Goal: Information Seeking & Learning: Learn about a topic

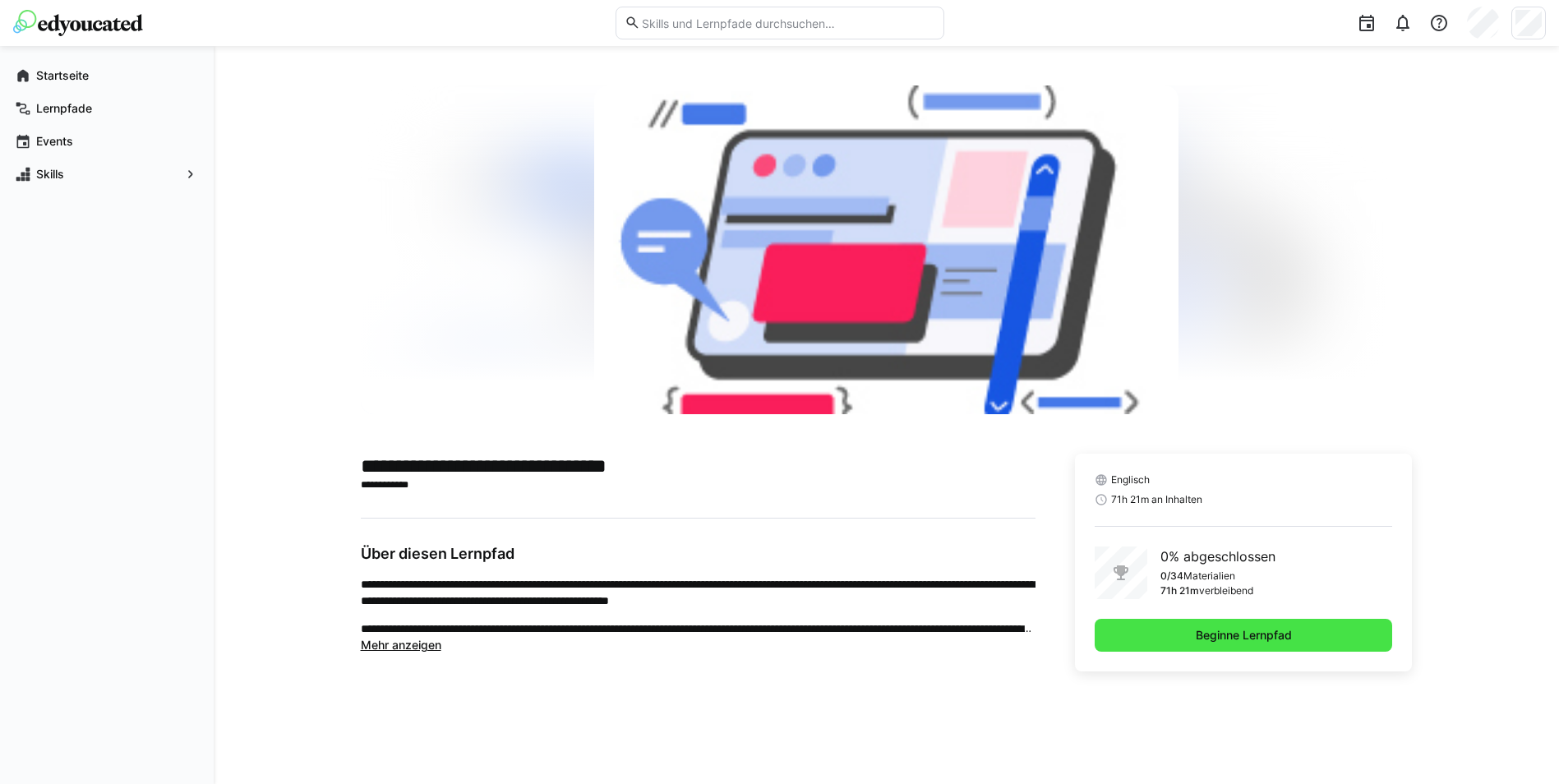
click at [1267, 639] on span "Beginne Lernpfad" at bounding box center [1243, 635] width 101 height 16
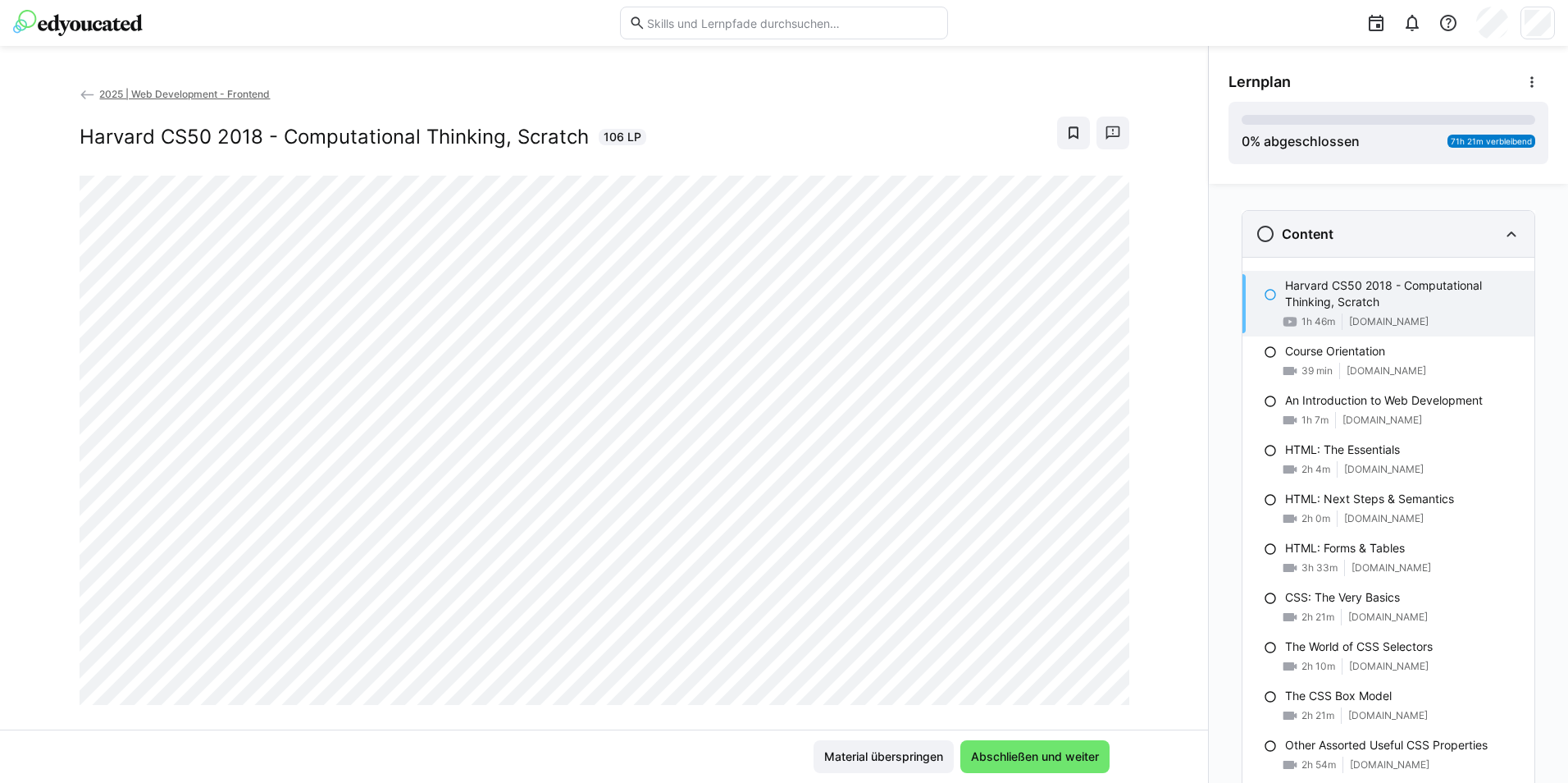
click at [1452, 245] on div "Content" at bounding box center [1388, 234] width 292 height 46
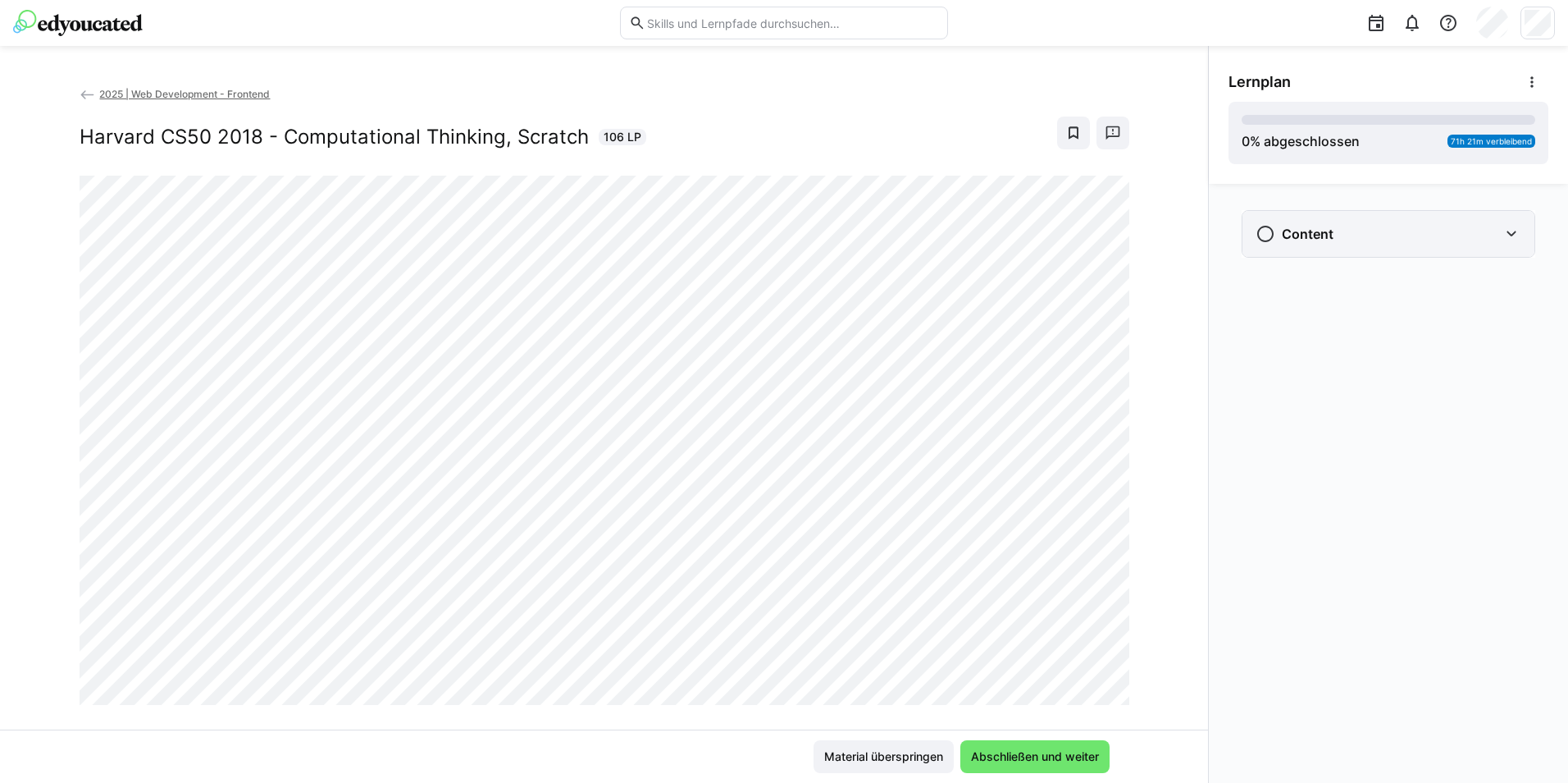
click at [1488, 239] on div "Content" at bounding box center [1377, 233] width 243 height 20
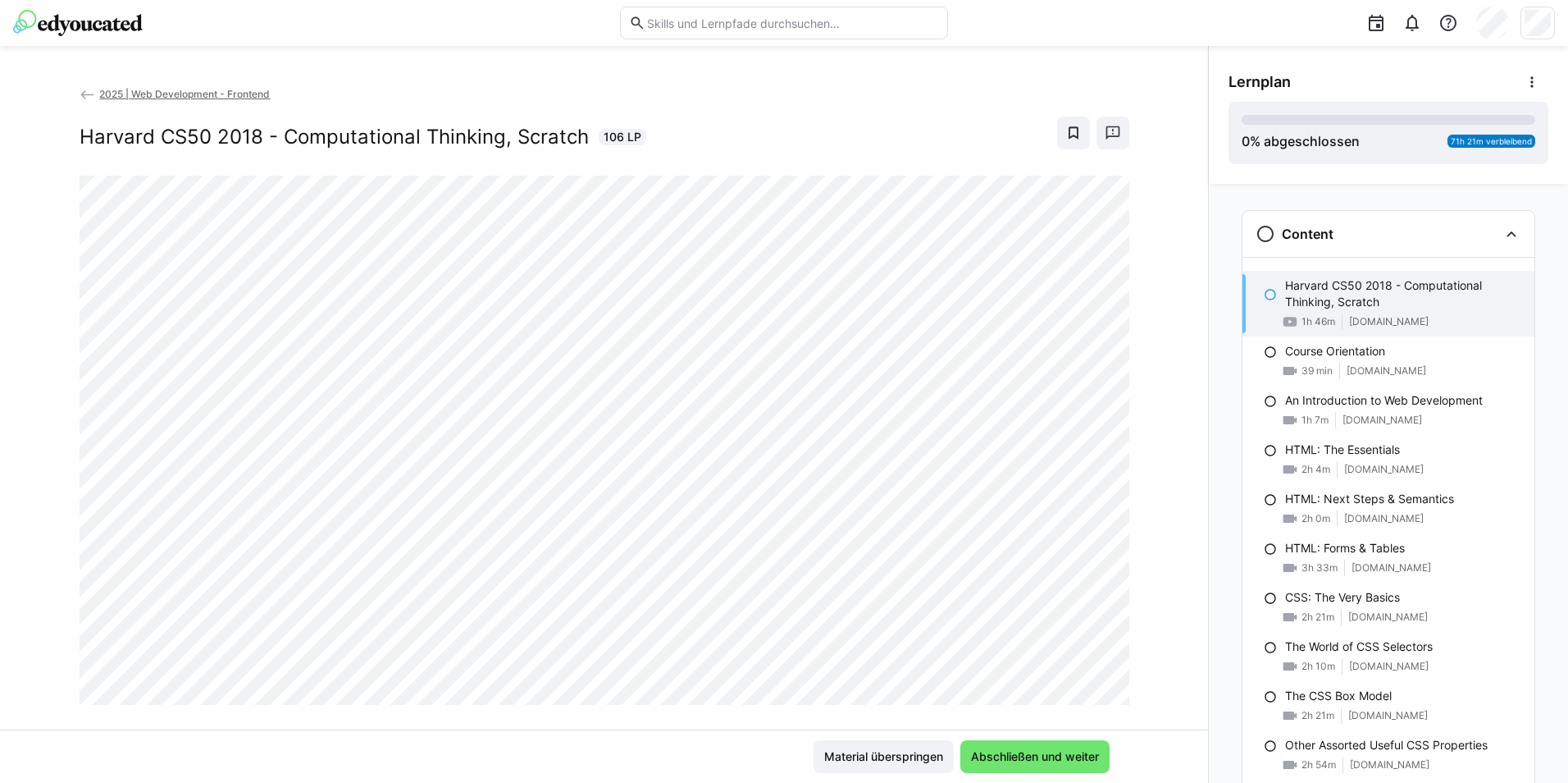
click at [245, 94] on span "2025 | Web Development - Frontend" at bounding box center [184, 93] width 171 height 12
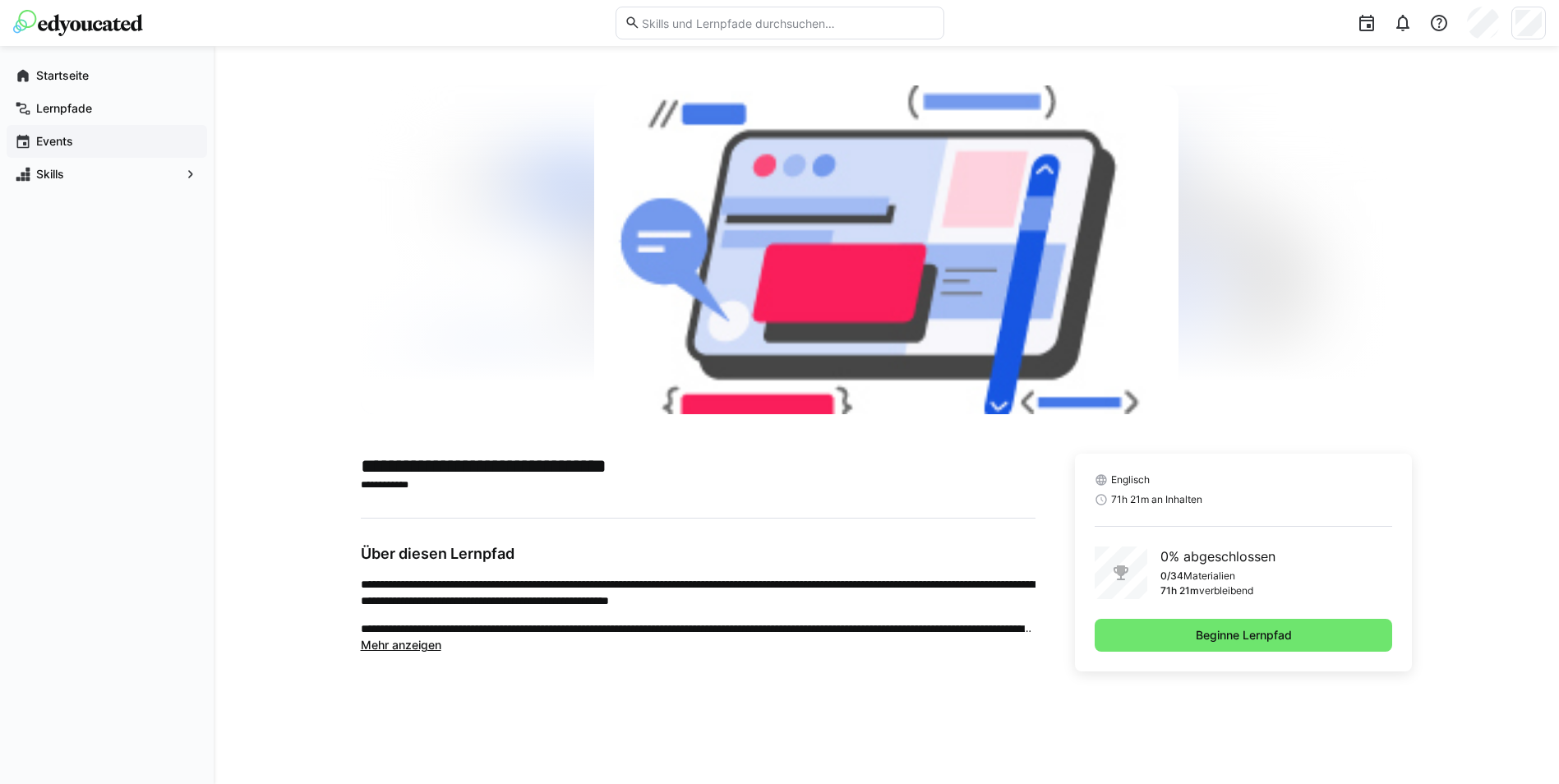
drag, startPoint x: 67, startPoint y: 119, endPoint x: 74, endPoint y: 127, distance: 10.6
click at [67, 119] on div "Lernpfade" at bounding box center [107, 109] width 200 height 33
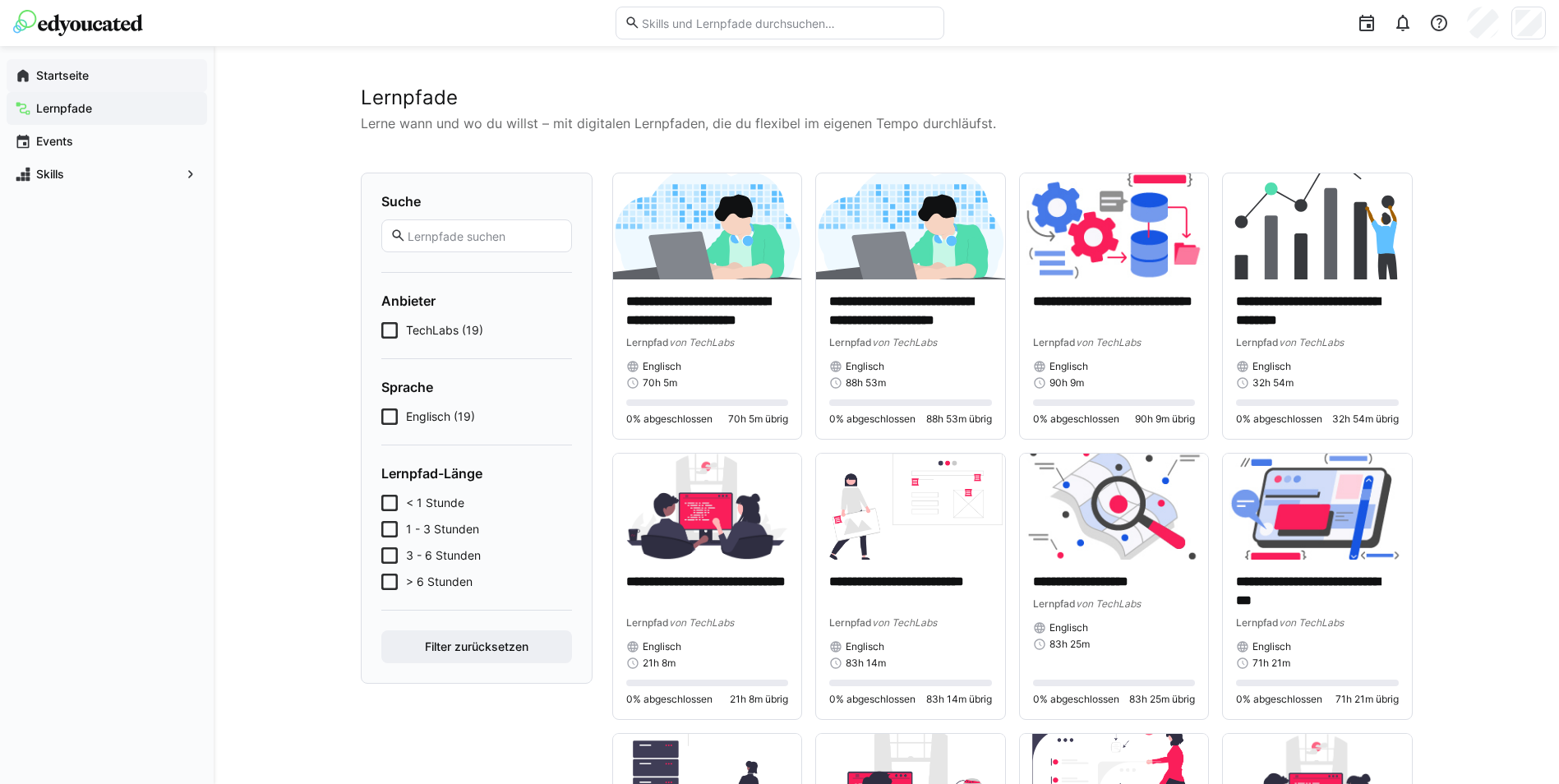
click at [111, 62] on div "Startseite" at bounding box center [107, 76] width 200 height 33
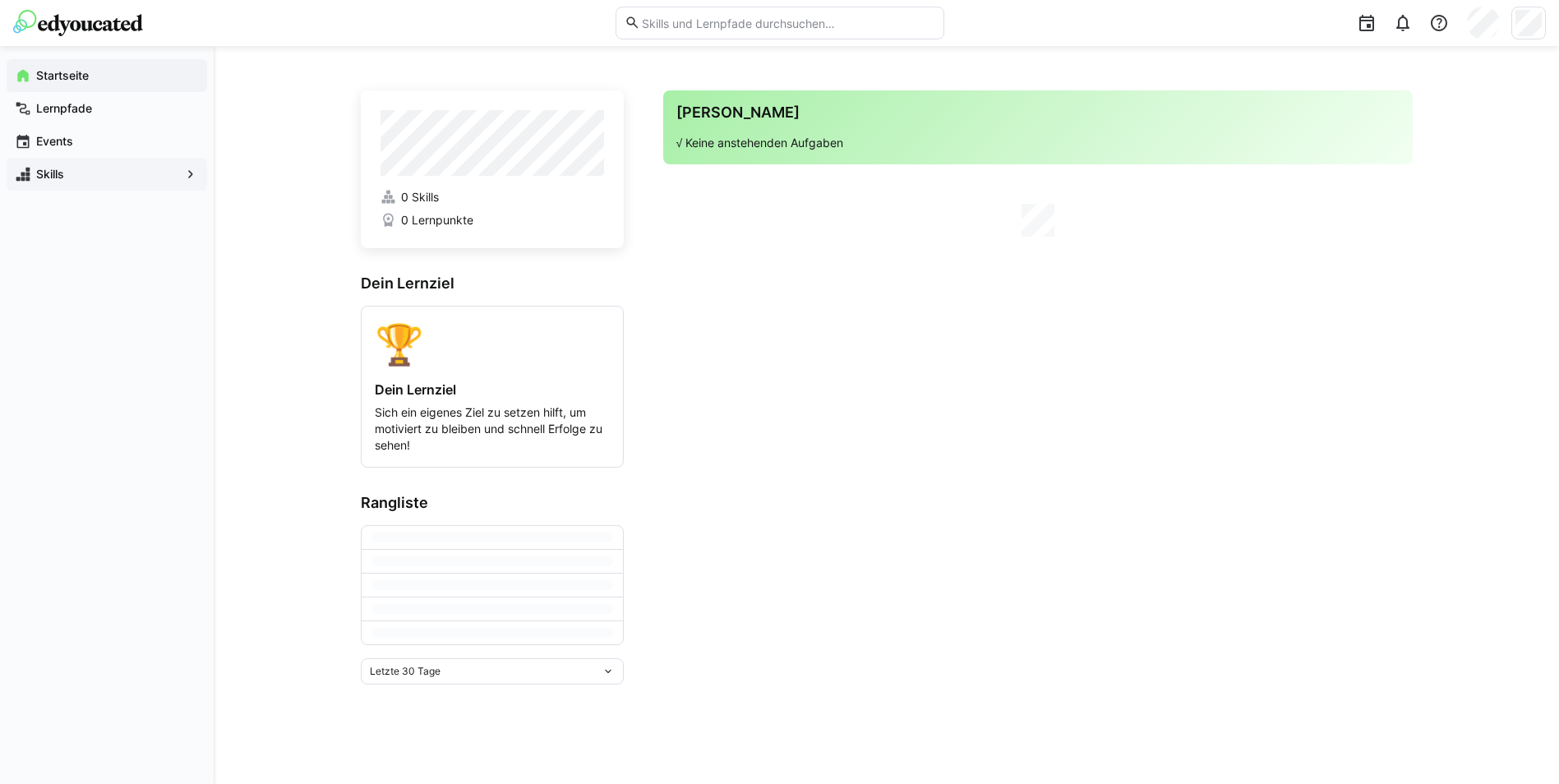
click at [78, 185] on div "Skills" at bounding box center [107, 174] width 200 height 33
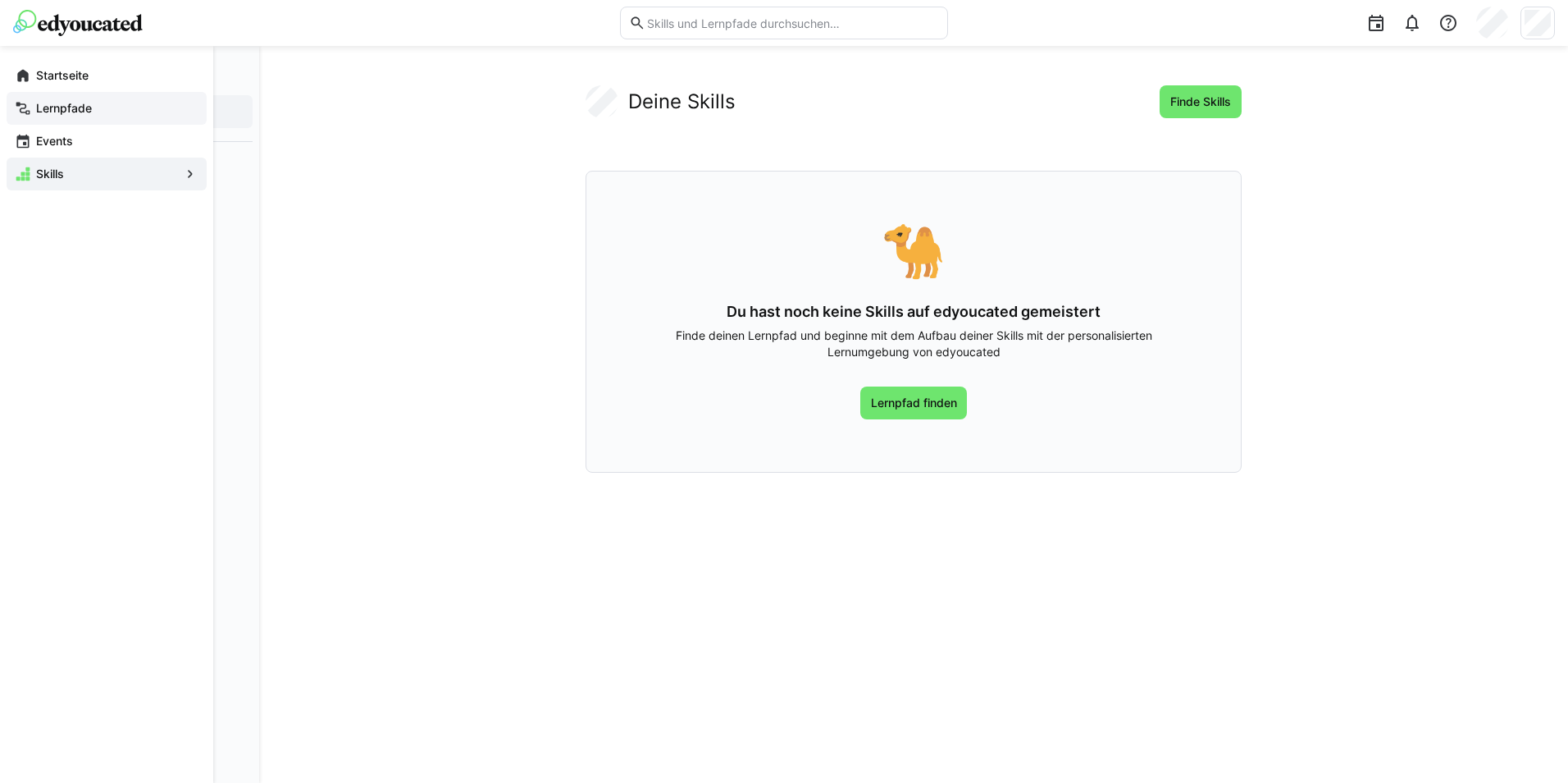
drag, startPoint x: 69, startPoint y: 76, endPoint x: 119, endPoint y: 118, distance: 65.3
click at [0, 0] on app-navigation-label "Startseite" at bounding box center [0, 0] width 0 height 0
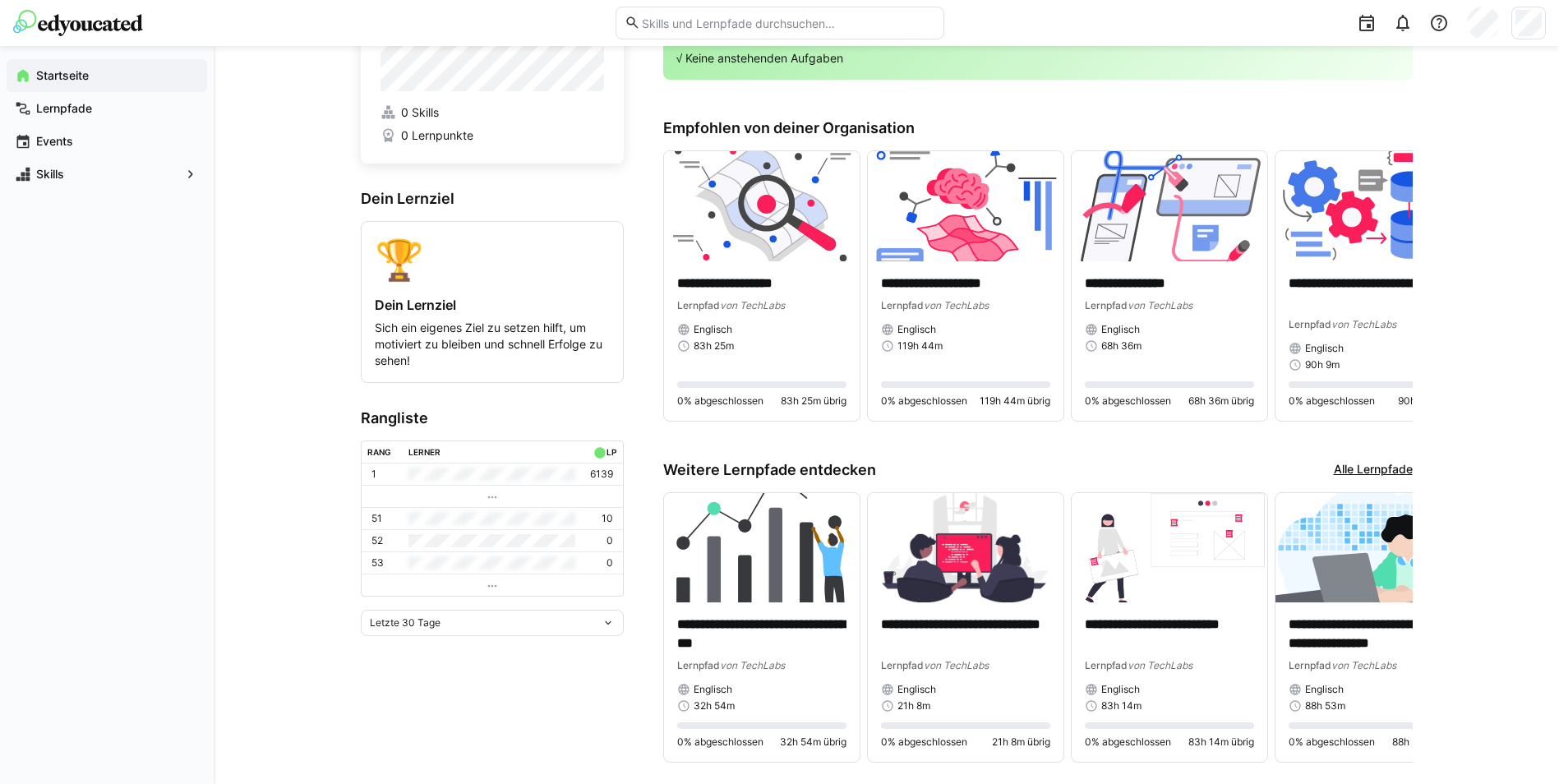
scroll to position [124, 0]
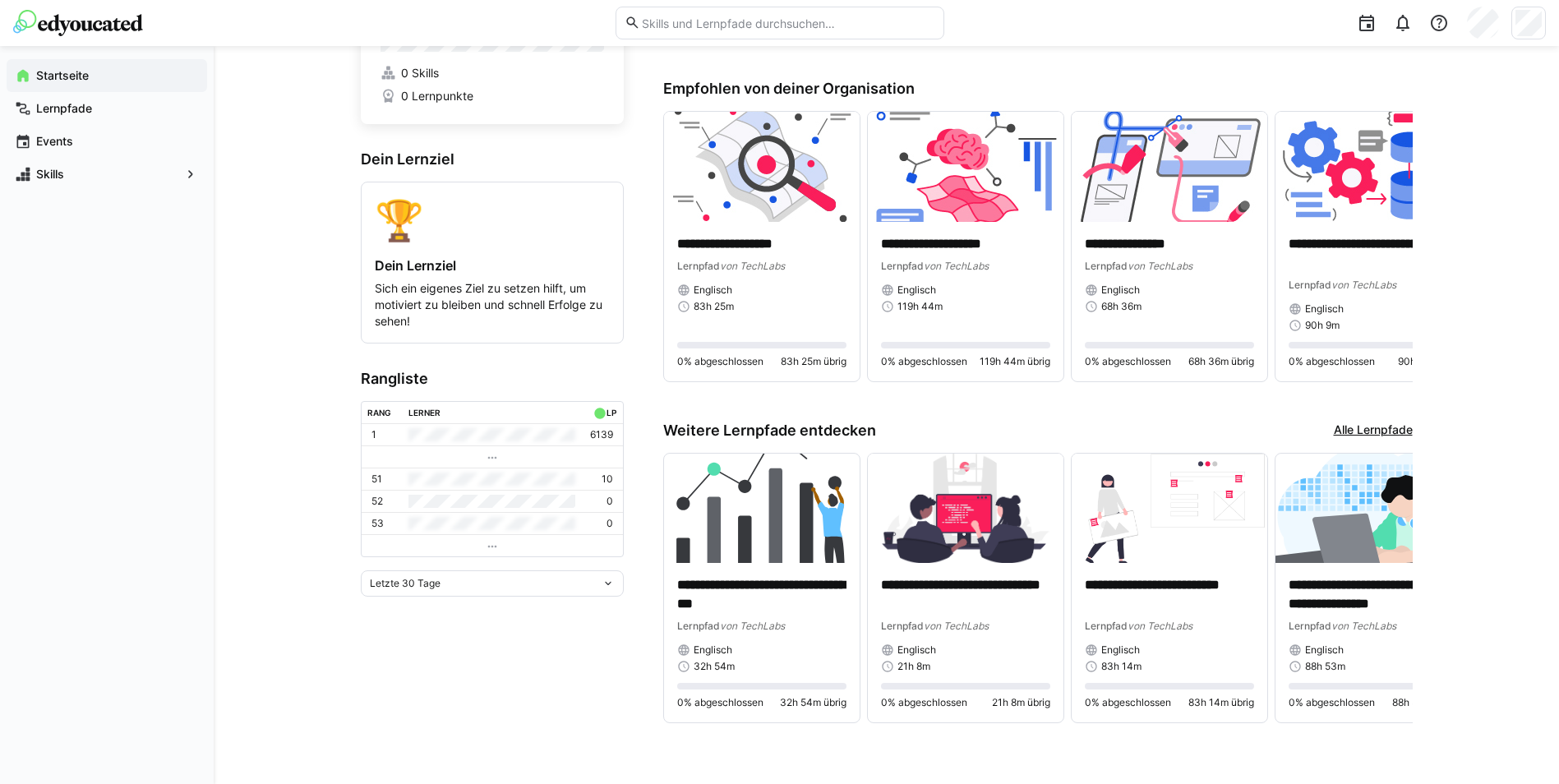
click at [486, 458] on eds-icon at bounding box center [493, 458] width 13 height 13
click at [610, 595] on div "Letzte 30 Tage" at bounding box center [492, 583] width 263 height 26
click at [614, 583] on eds-icon at bounding box center [608, 584] width 13 height 13
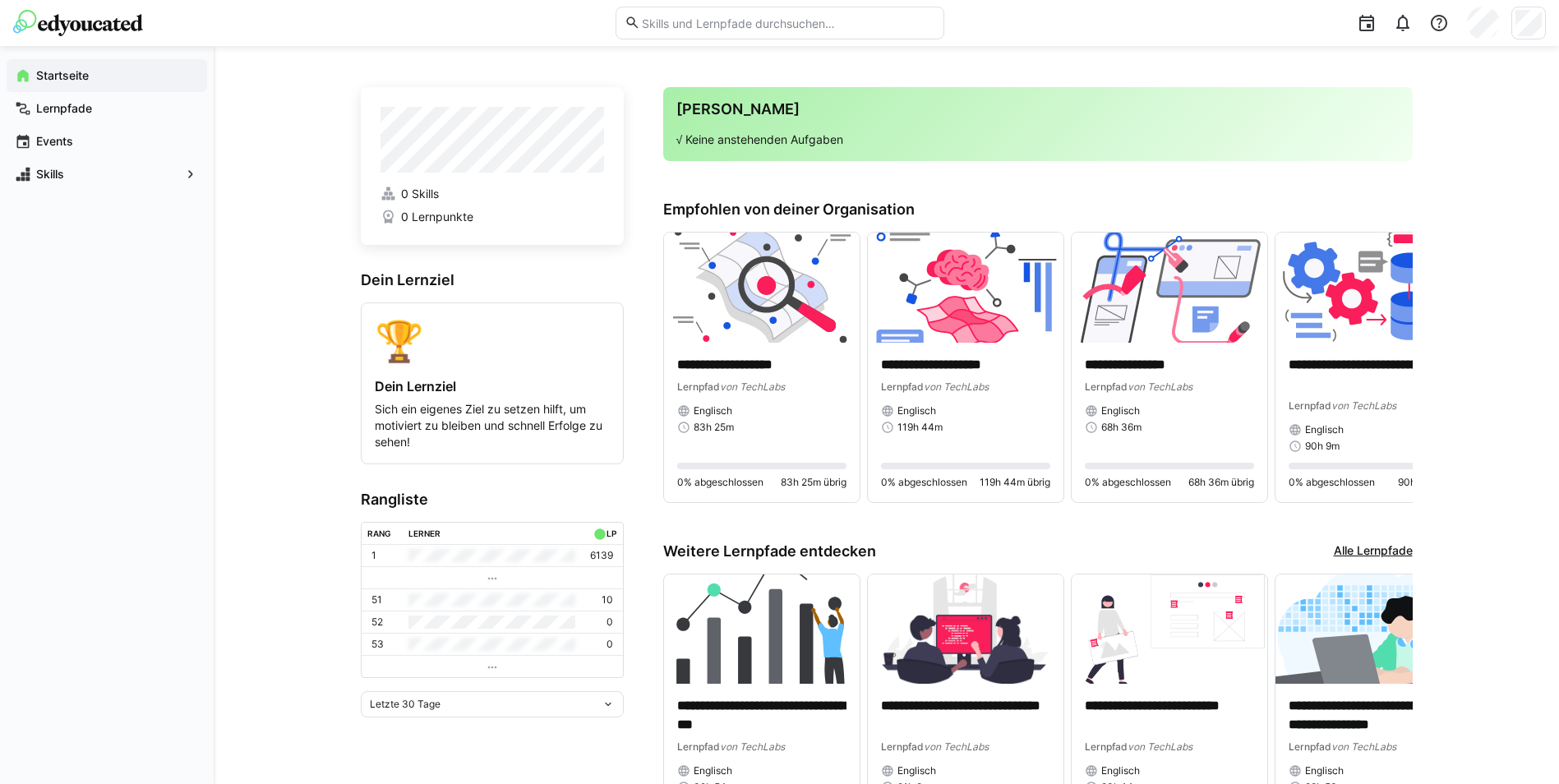
scroll to position [0, 0]
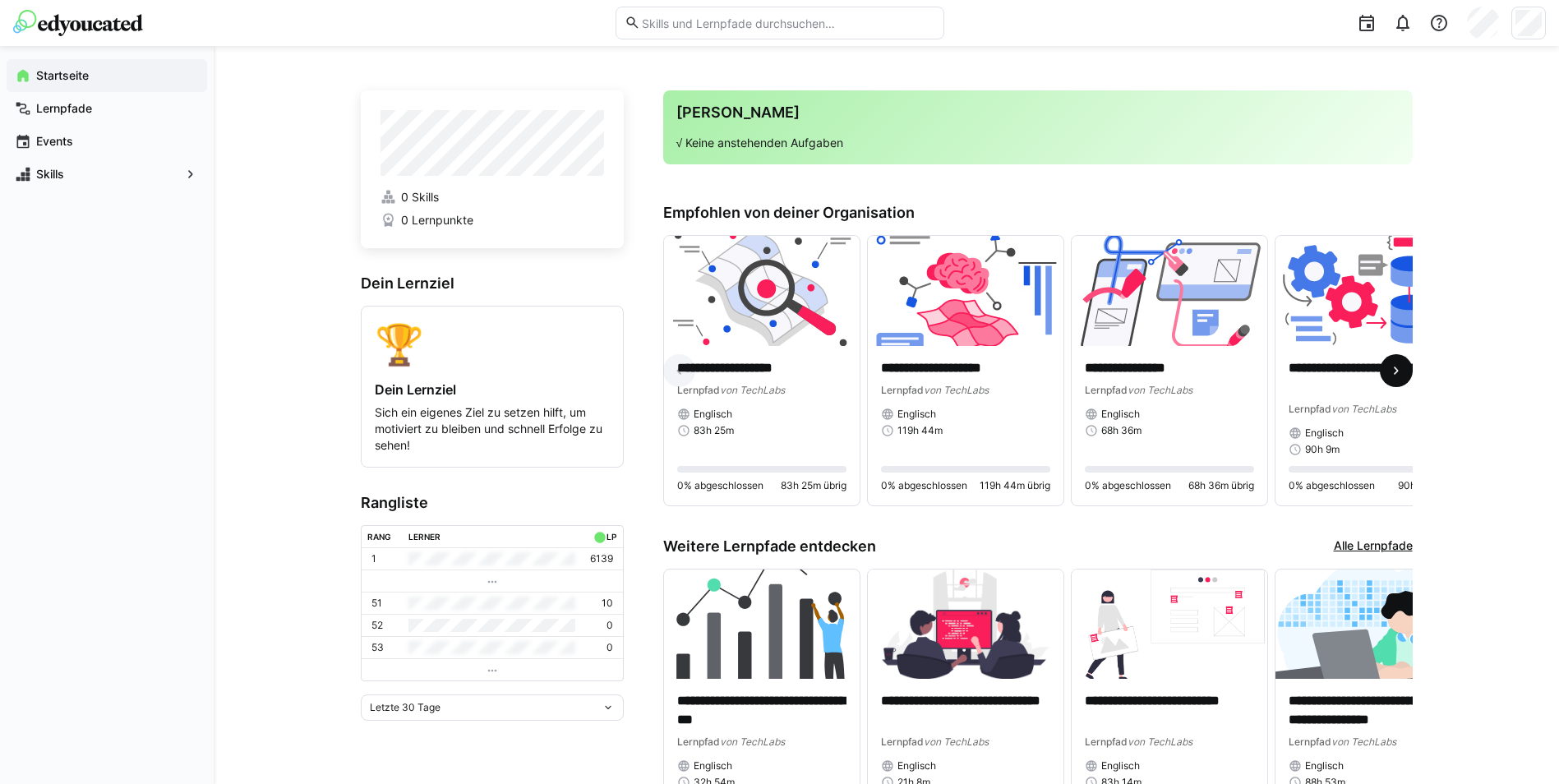
click at [1399, 373] on eds-icon at bounding box center [1396, 370] width 16 height 16
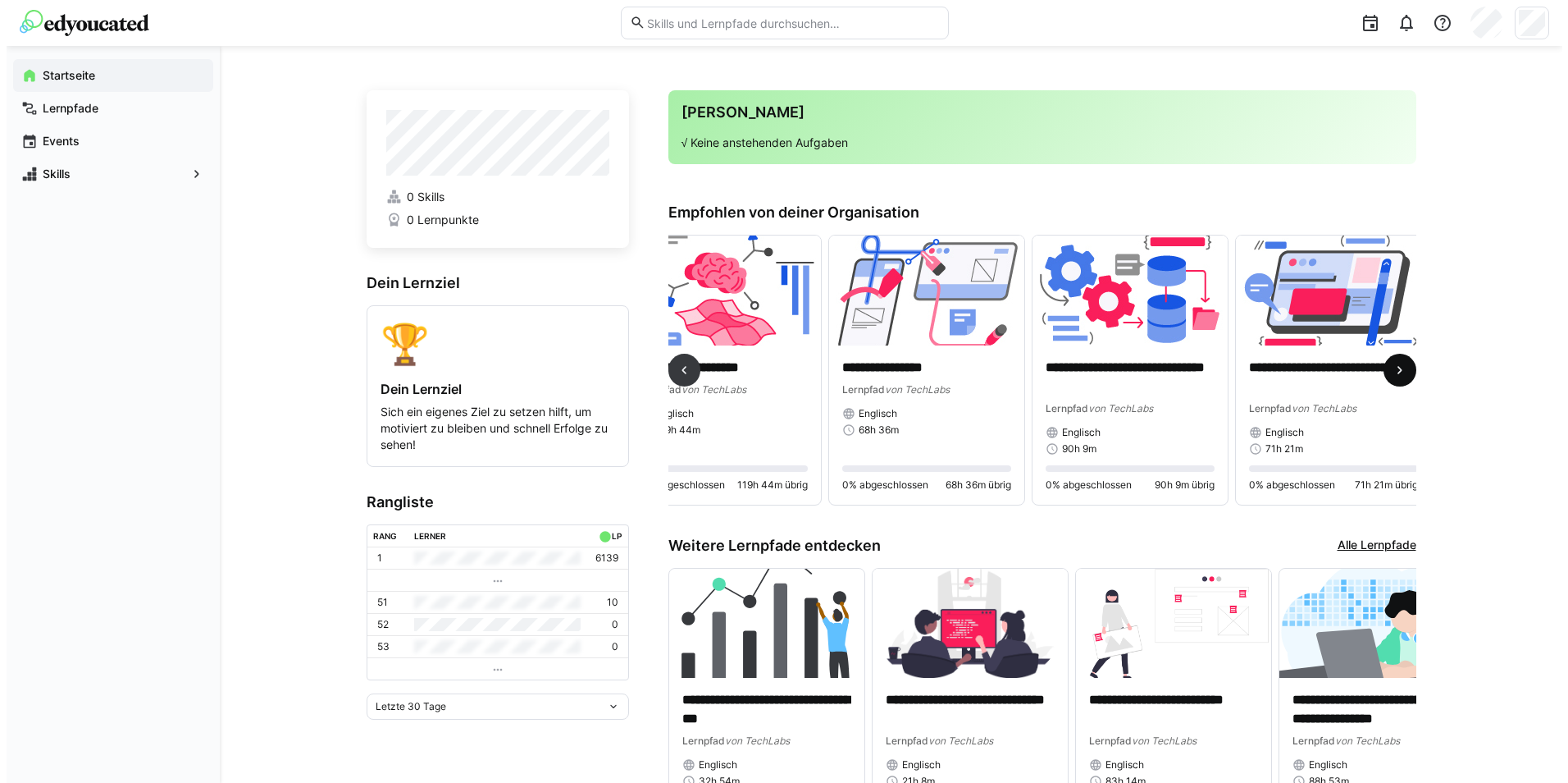
scroll to position [0, 262]
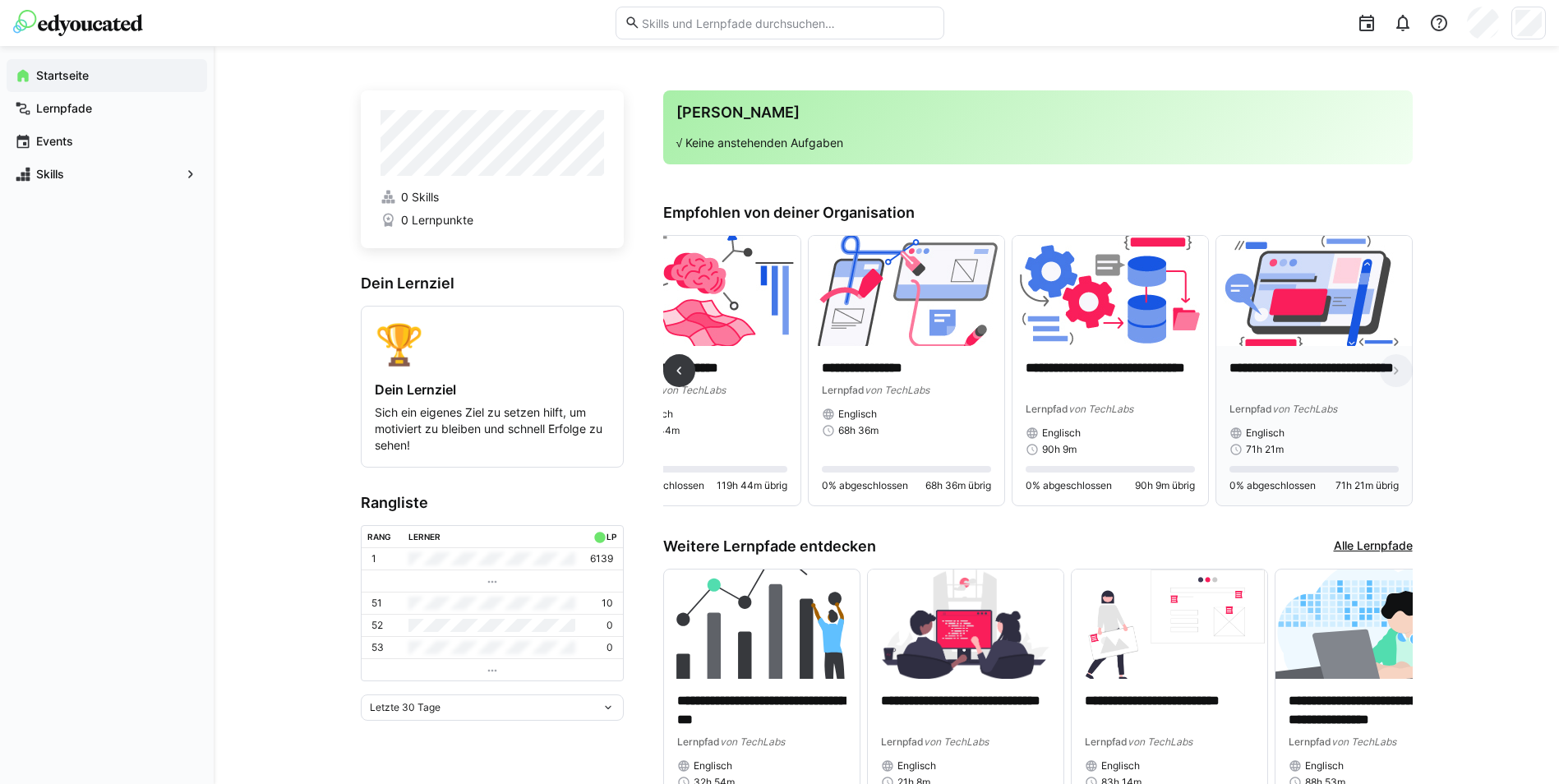
click at [1315, 356] on div "**********" at bounding box center [1314, 426] width 195 height 160
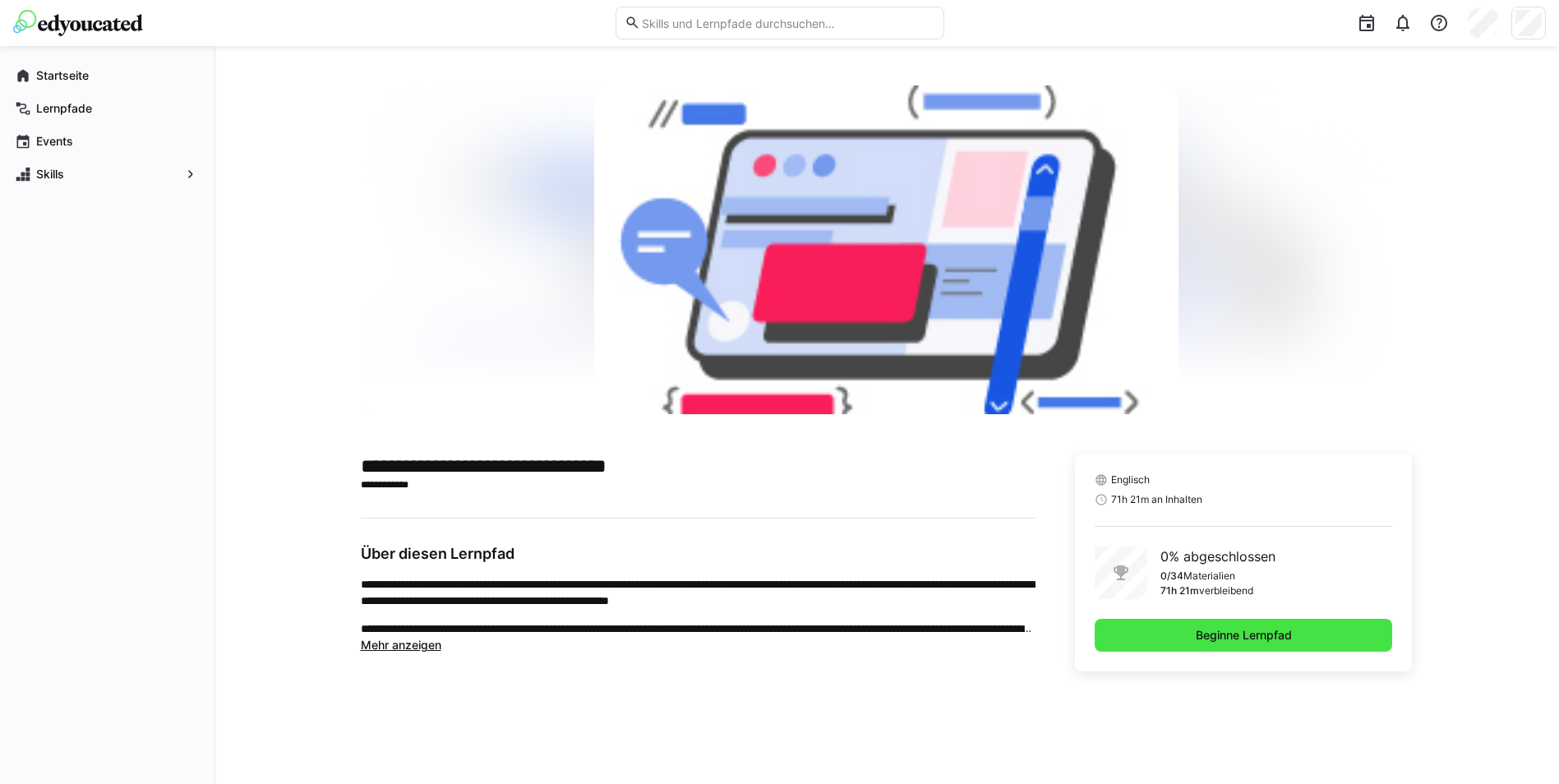
click at [1315, 639] on span "Beginne Lernpfad" at bounding box center [1244, 635] width 298 height 33
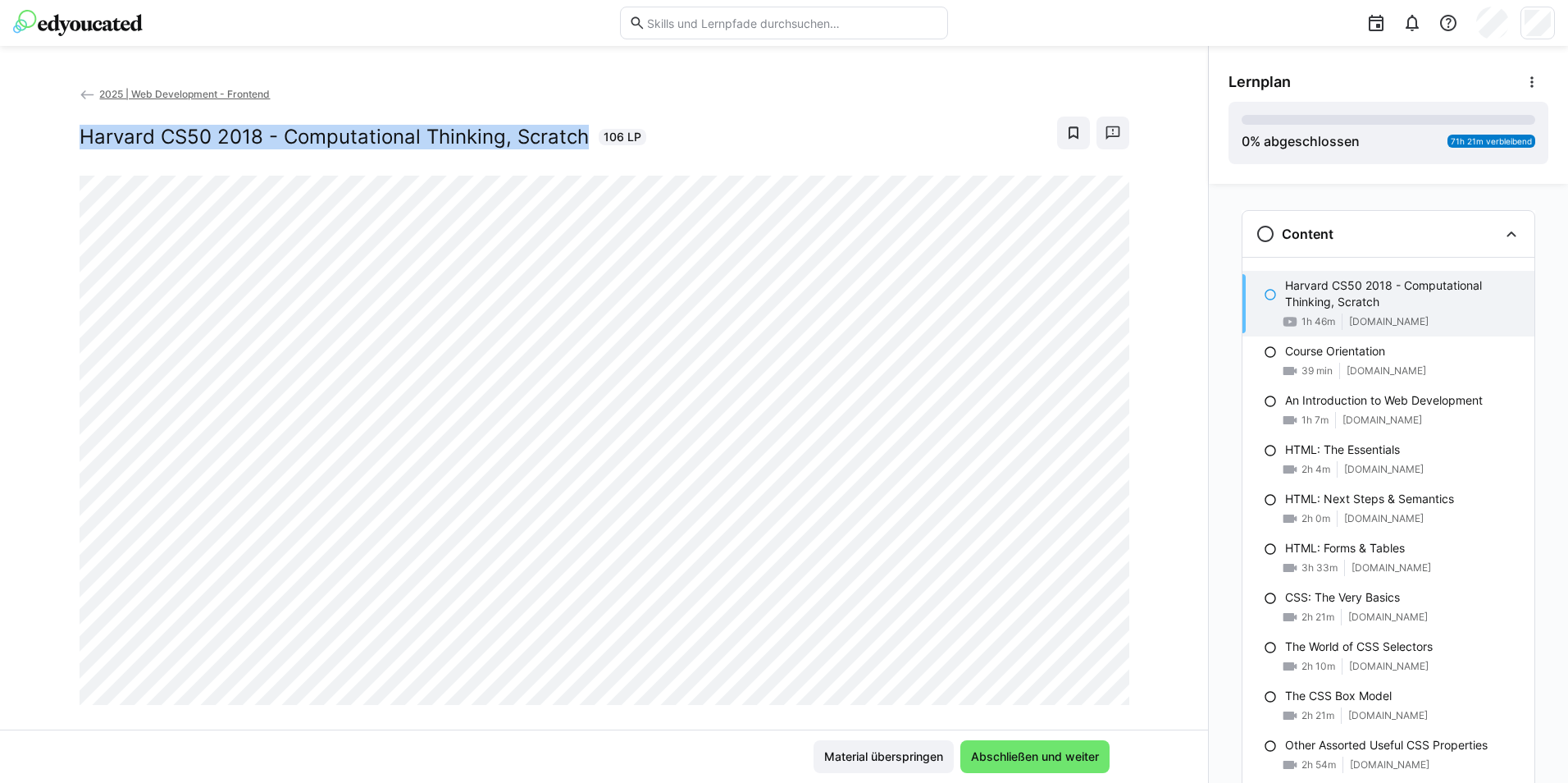
drag, startPoint x: 195, startPoint y: 133, endPoint x: 573, endPoint y: 137, distance: 378.0
click at [573, 137] on h2 "Harvard CS50 2018 - Computational Thinking, Scratch" at bounding box center [334, 137] width 509 height 25
copy h2 "Harvard CS50 2018 - Computational Thinking, Scratch"
click at [1529, 83] on eds-icon at bounding box center [1532, 82] width 16 height 16
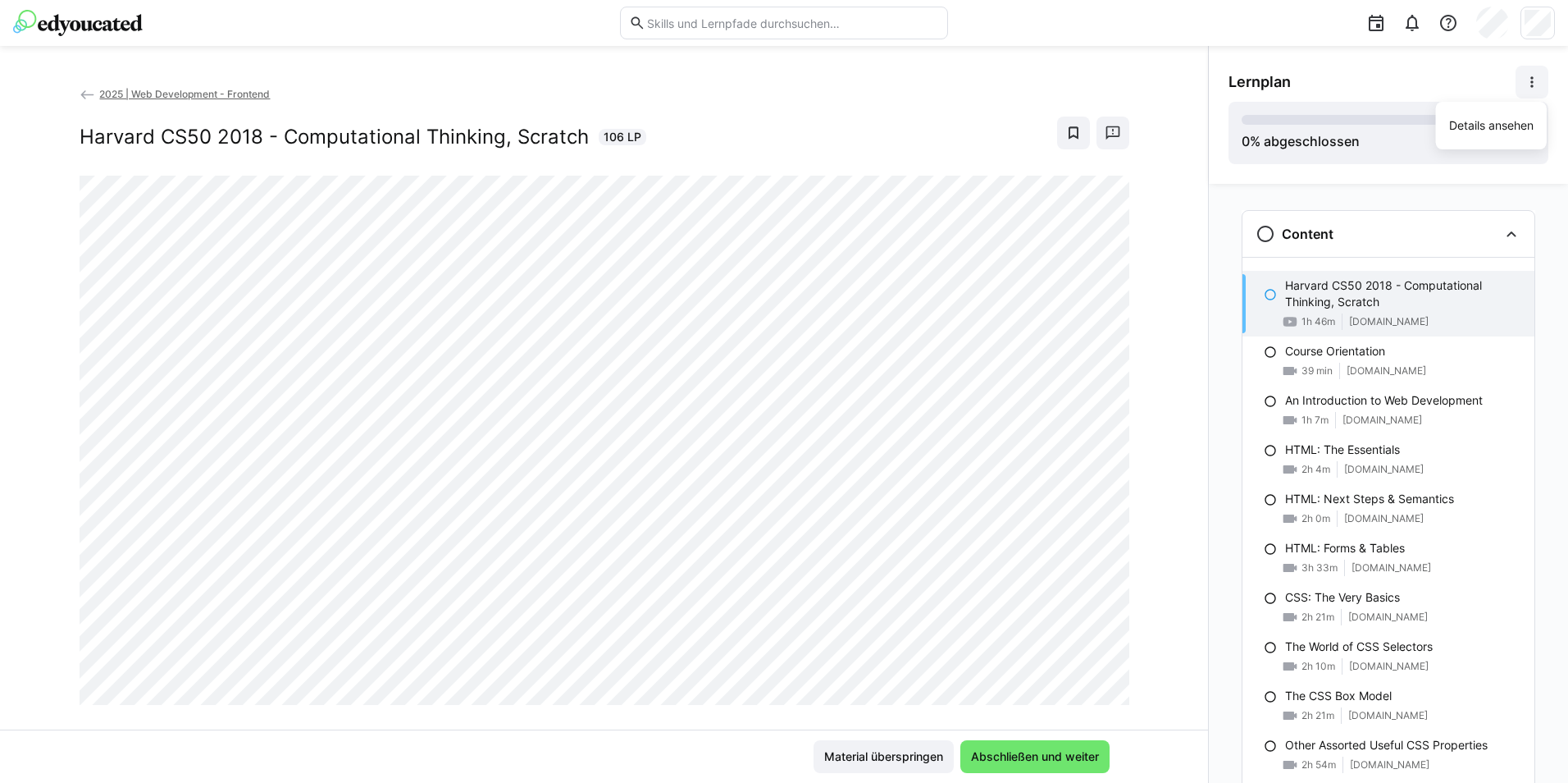
drag, startPoint x: 1514, startPoint y: 122, endPoint x: 1433, endPoint y: 192, distance: 107.1
click at [1513, 125] on div "Details ansehen" at bounding box center [1491, 125] width 84 height 16
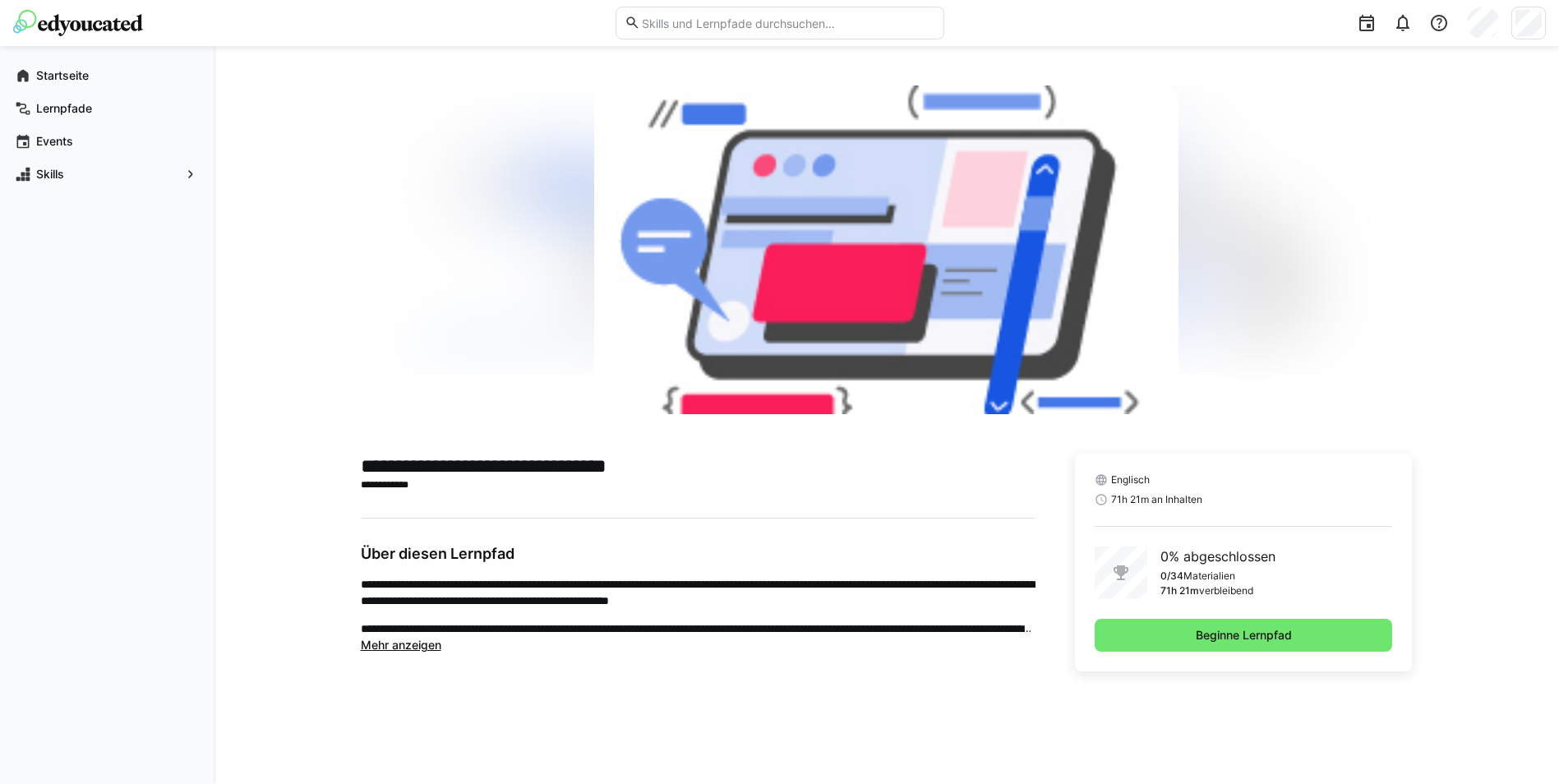
click at [400, 643] on span "Mehr anzeigen" at bounding box center [401, 645] width 81 height 14
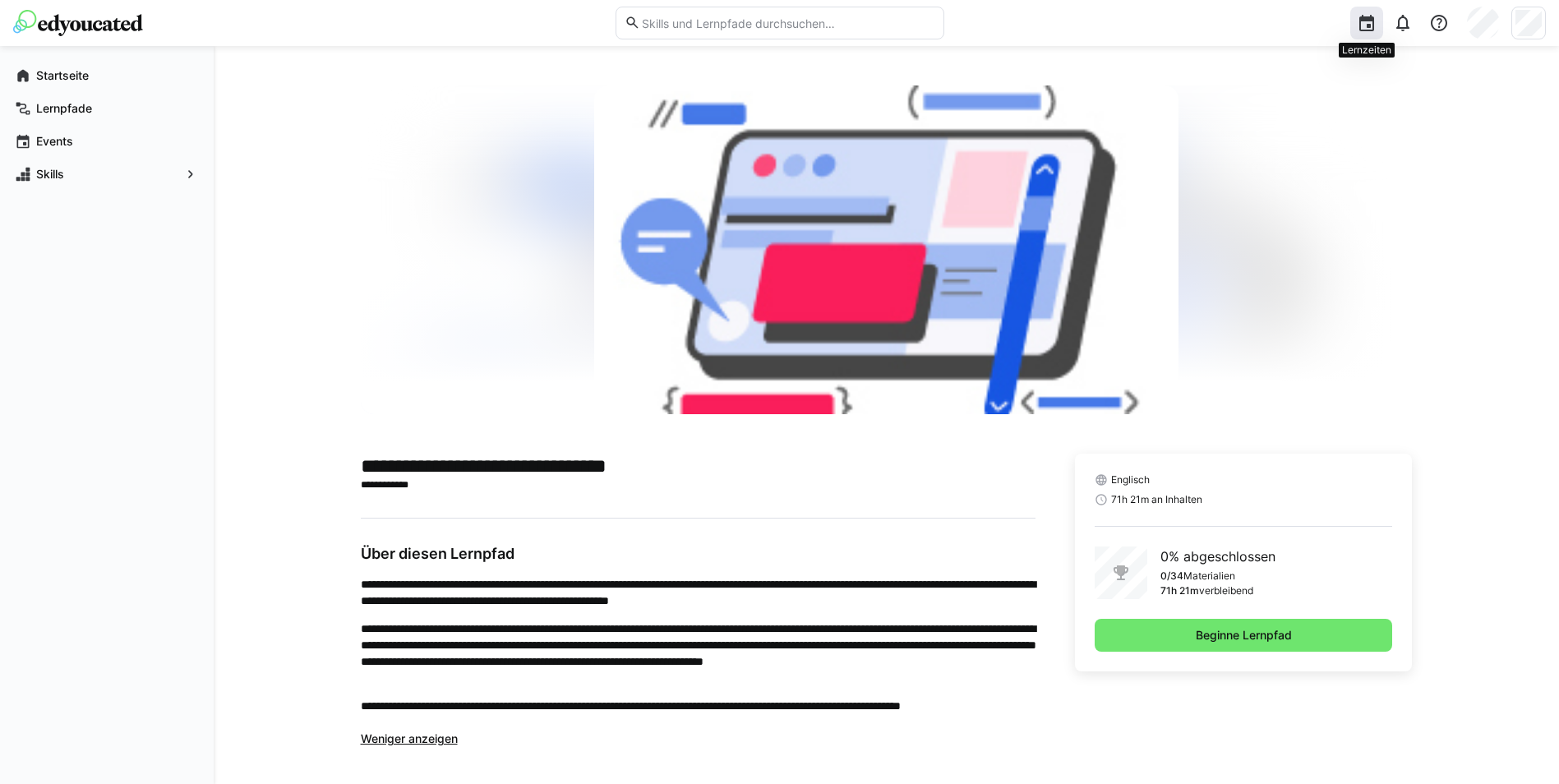
click at [1370, 27] on eds-icon at bounding box center [1367, 23] width 20 height 20
